Goal: Find specific page/section: Find specific page/section

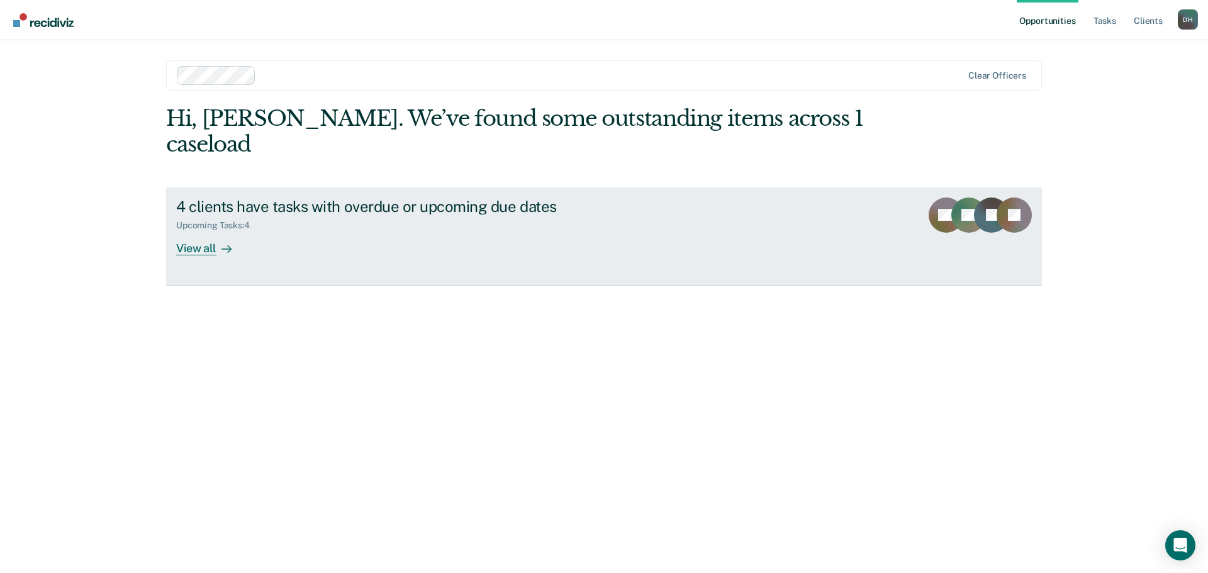
click at [195, 231] on div "View all" at bounding box center [211, 243] width 70 height 25
